Goal: Check status: Check status

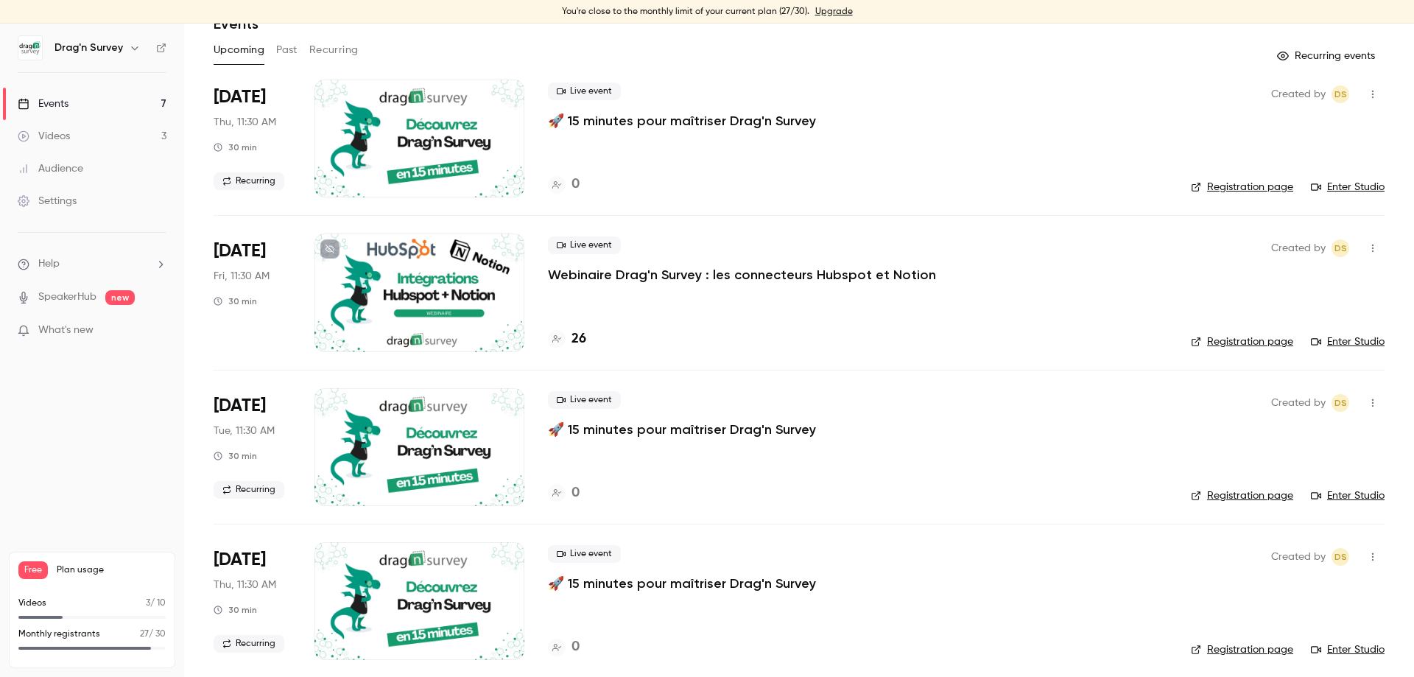
scroll to position [74, 0]
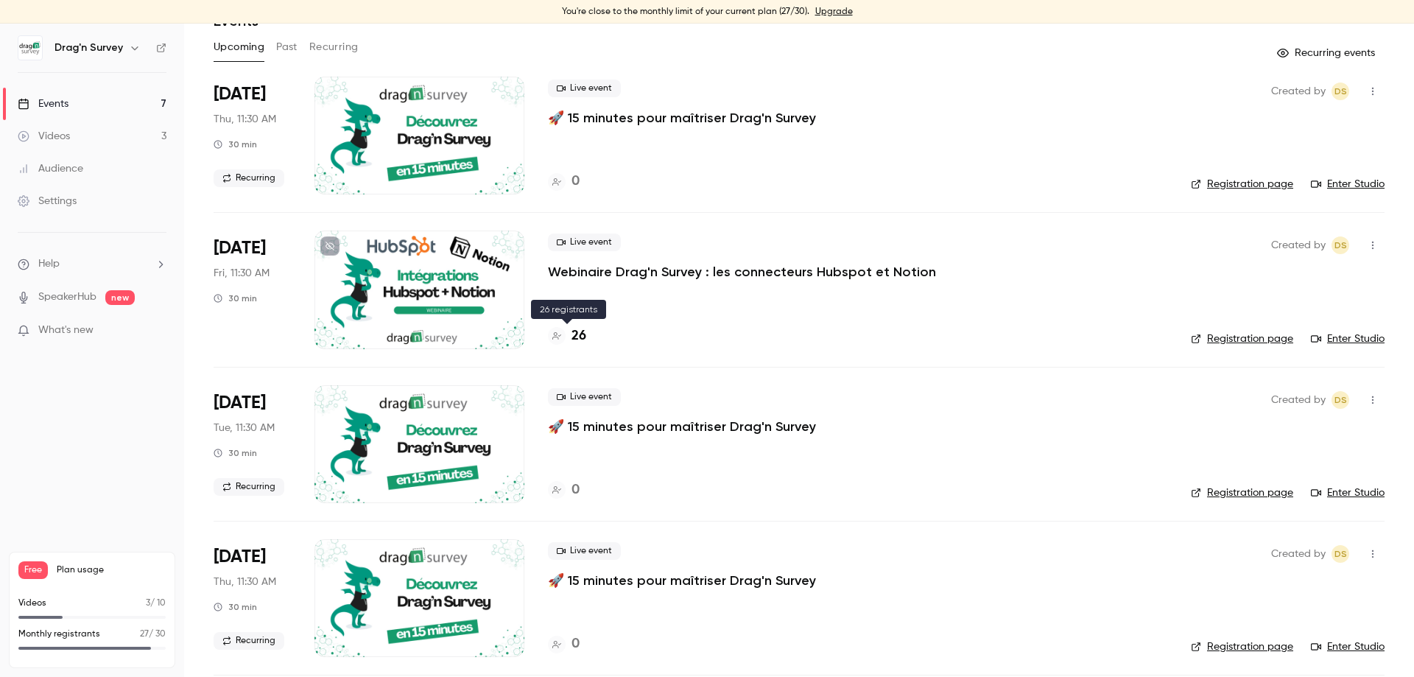
click at [582, 342] on h4 "26" at bounding box center [578, 336] width 15 height 20
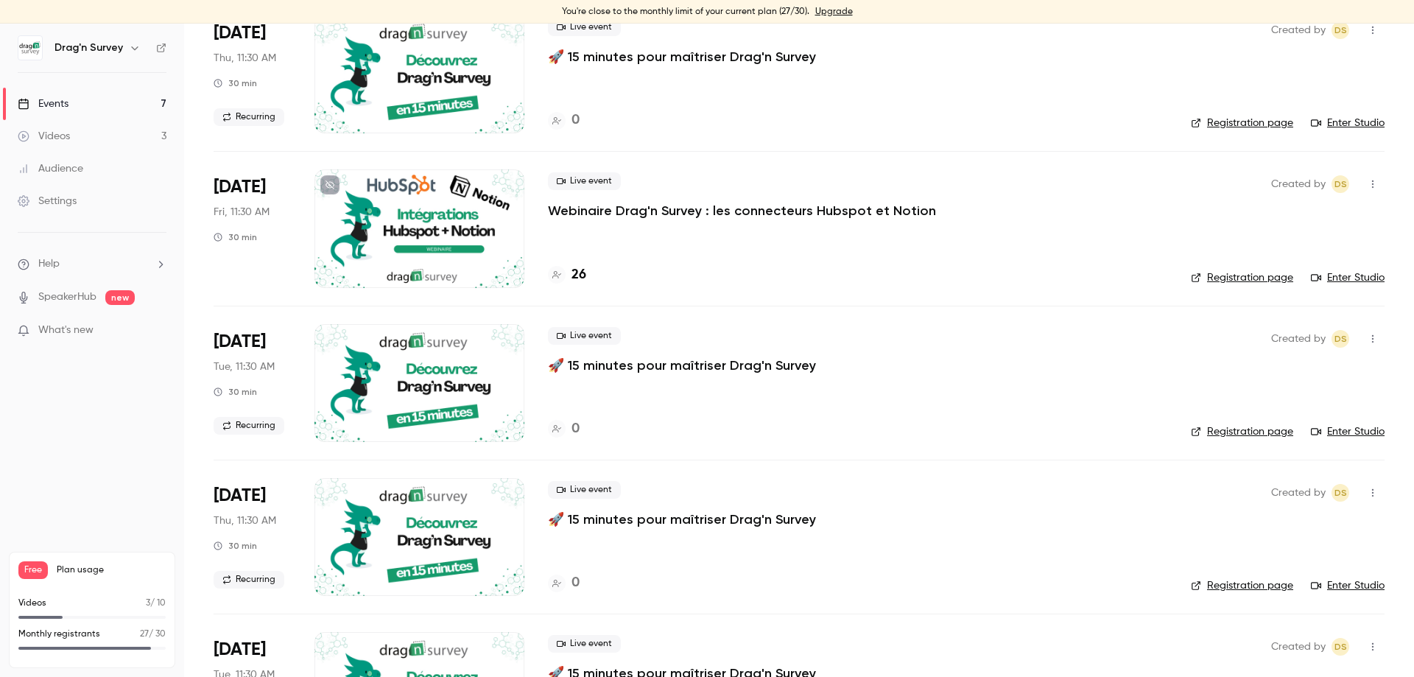
scroll to position [74, 0]
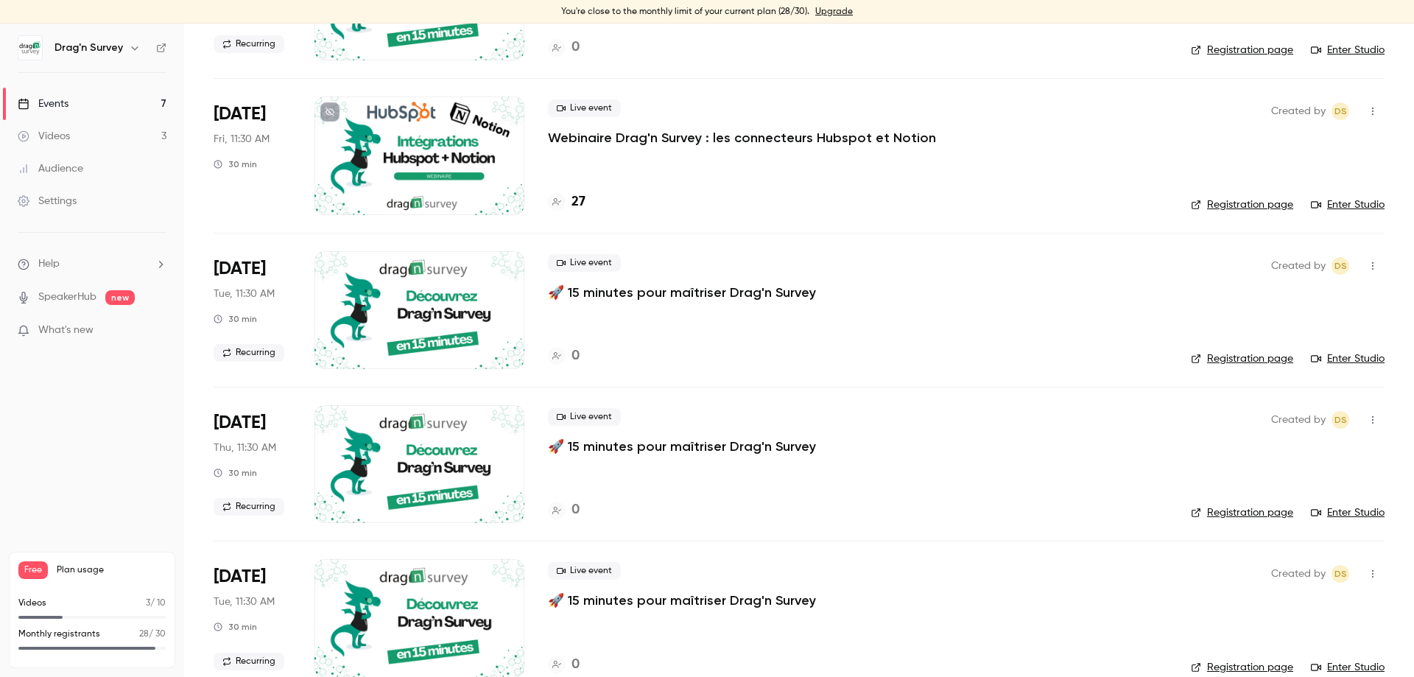
scroll to position [221, 0]
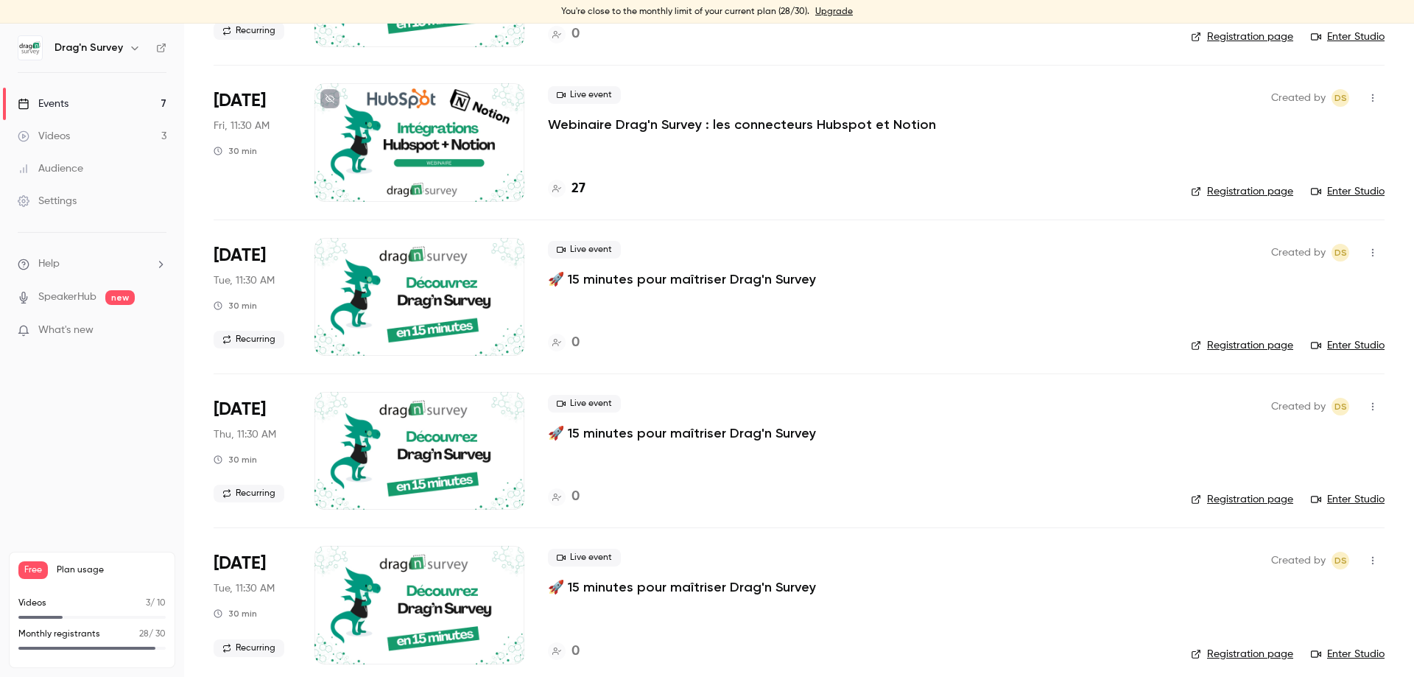
click at [574, 196] on h4 "27" at bounding box center [578, 189] width 14 height 20
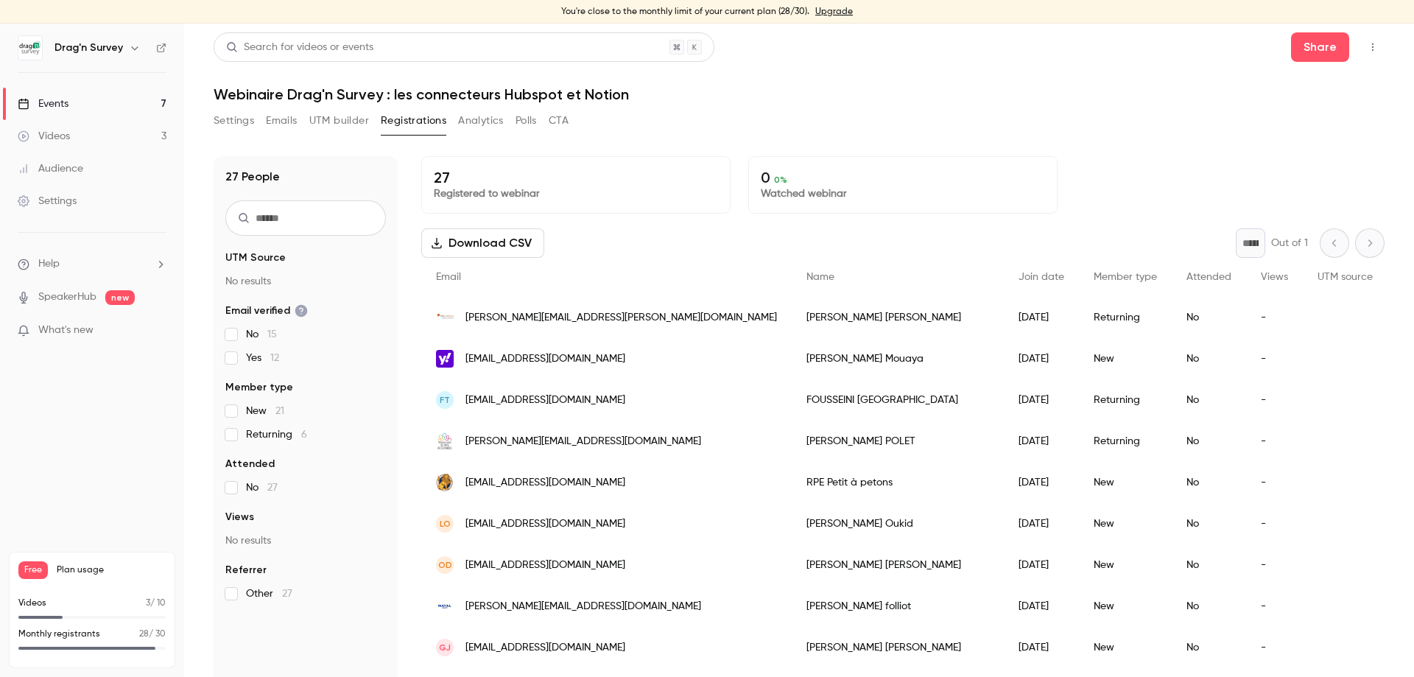
click at [63, 97] on div "Events" at bounding box center [43, 103] width 51 height 15
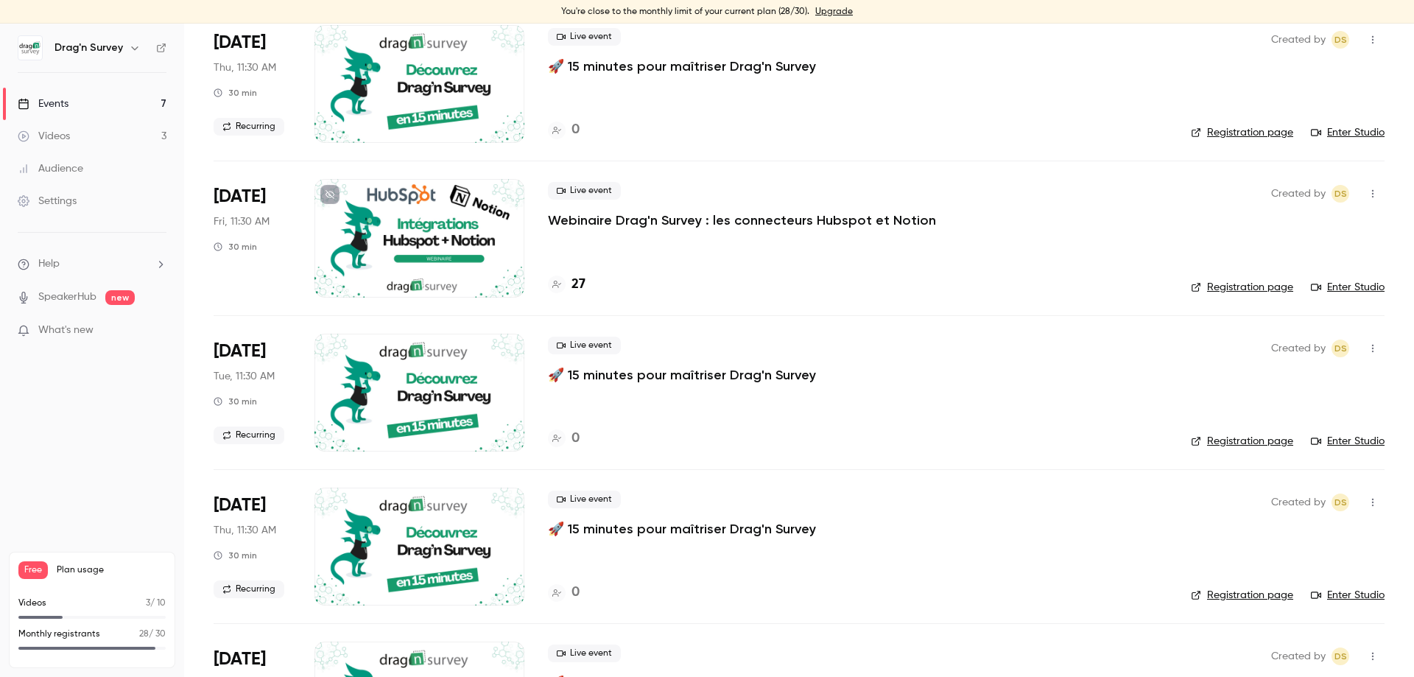
scroll to position [74, 0]
